Goal: Check status: Check status

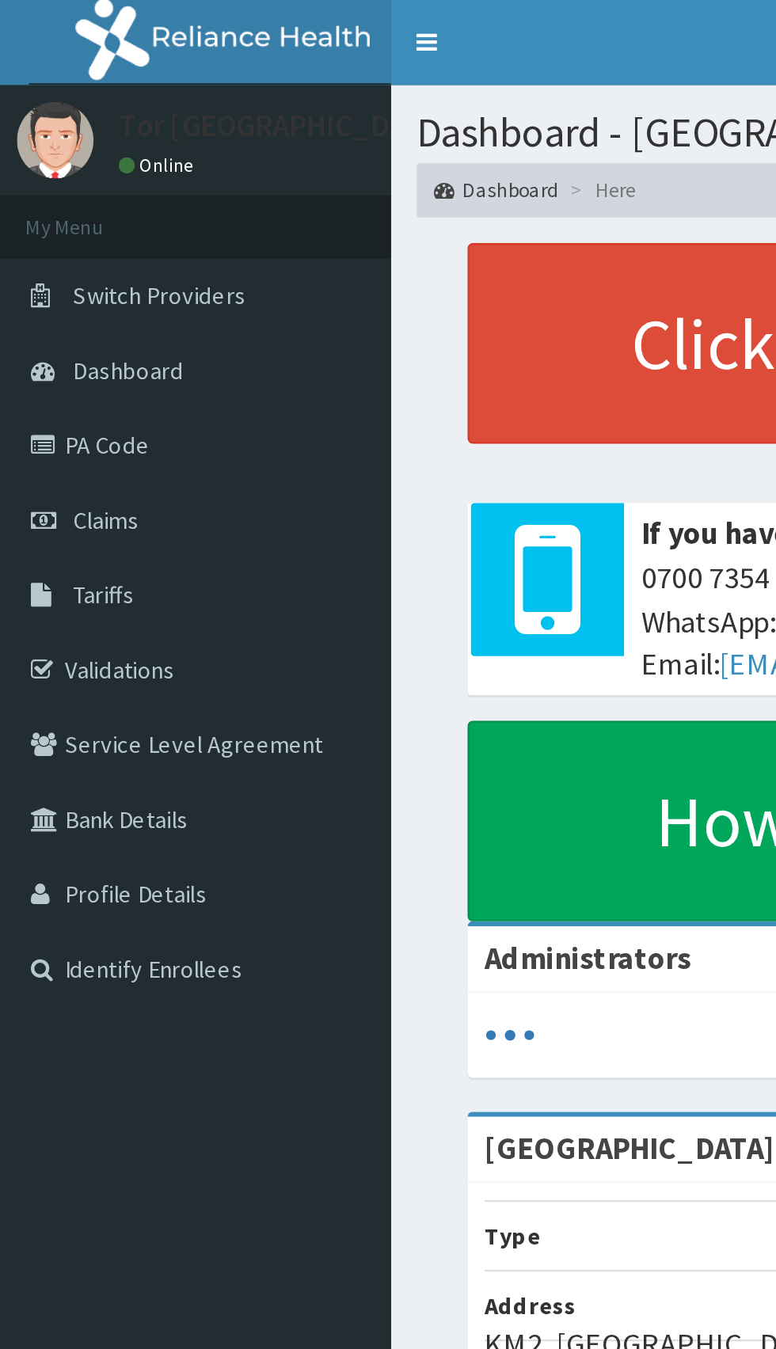
click at [55, 249] on link "Claims" at bounding box center [91, 242] width 182 height 35
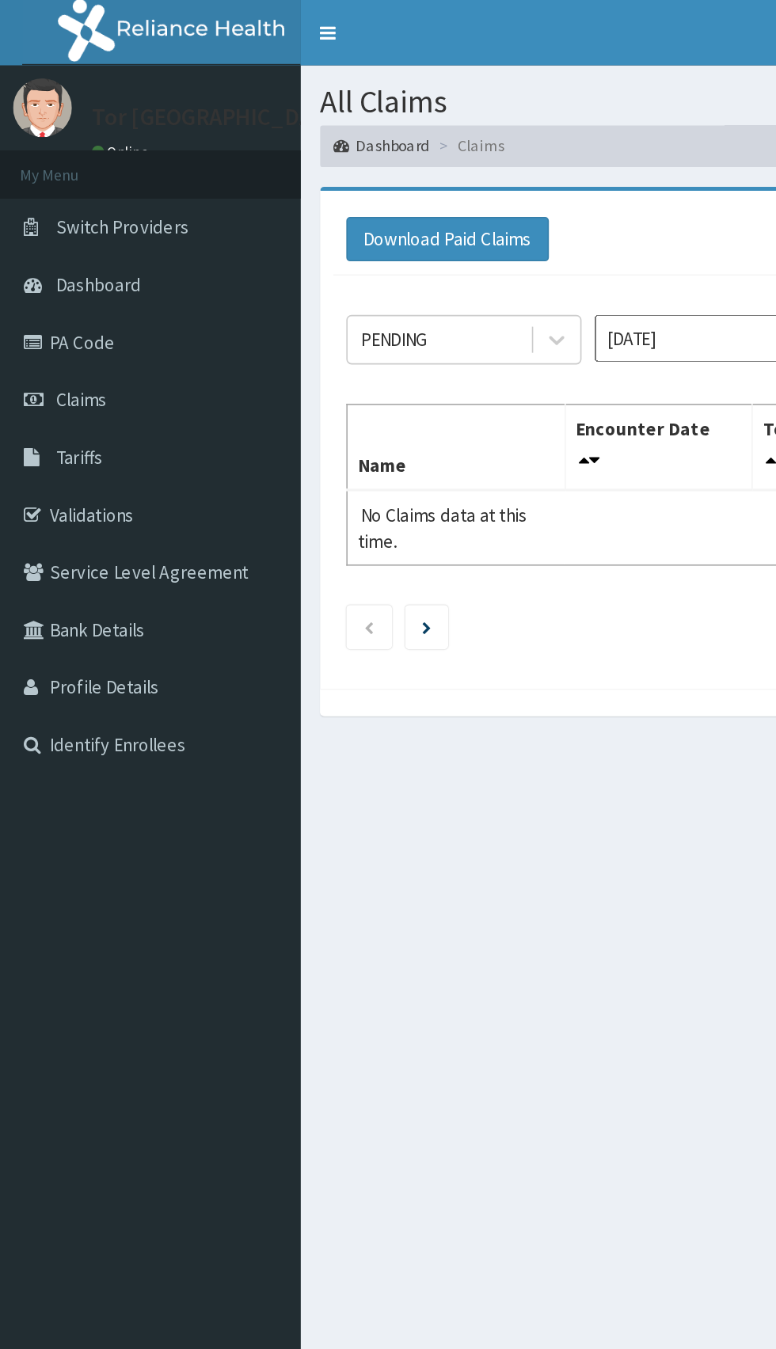
click at [57, 320] on link "Validations" at bounding box center [91, 311] width 182 height 35
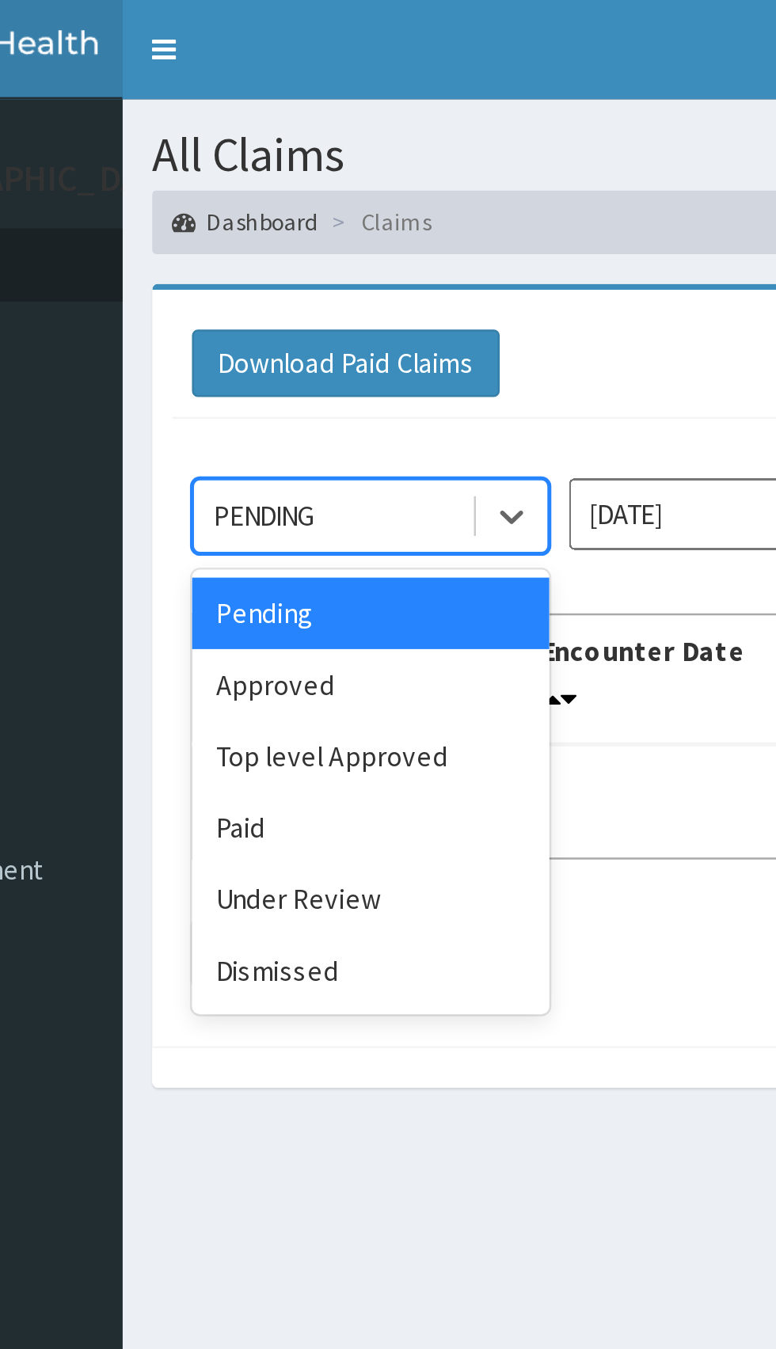
click at [279, 276] on div "Approved" at bounding box center [281, 273] width 142 height 28
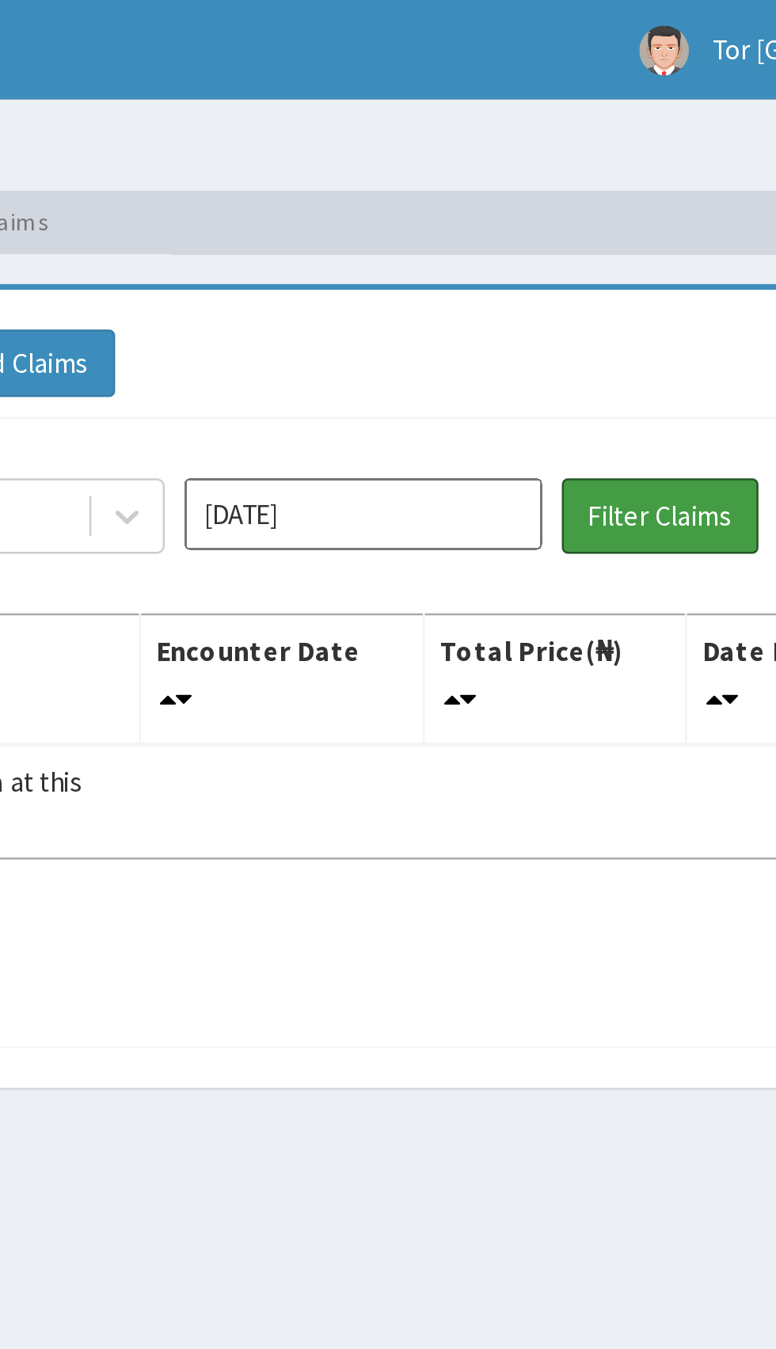
click at [560, 211] on button "Filter Claims" at bounding box center [549, 206] width 78 height 30
